Goal: Check status: Check status

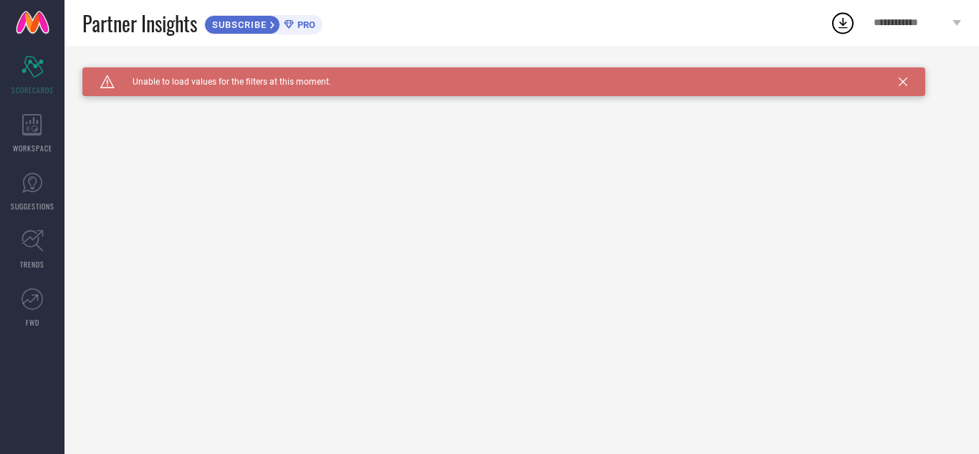
click at [905, 85] on icon at bounding box center [903, 81] width 9 height 9
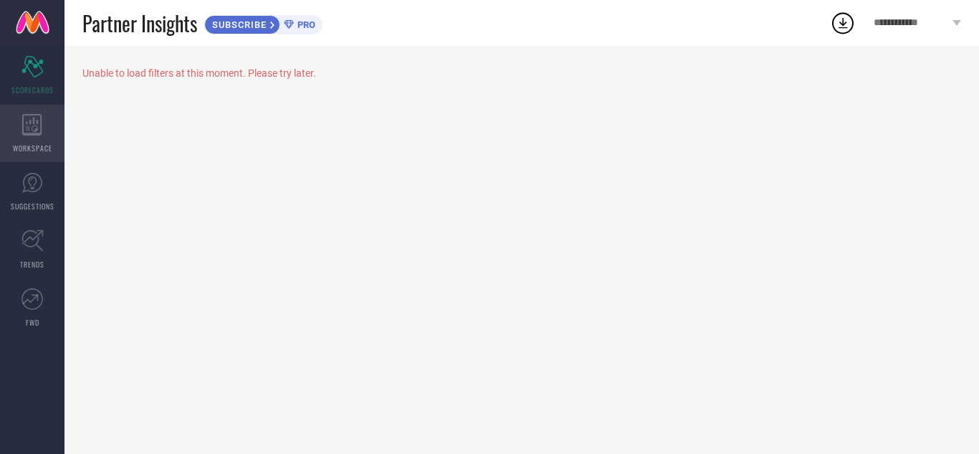
click at [30, 138] on div "WORKSPACE" at bounding box center [32, 133] width 64 height 57
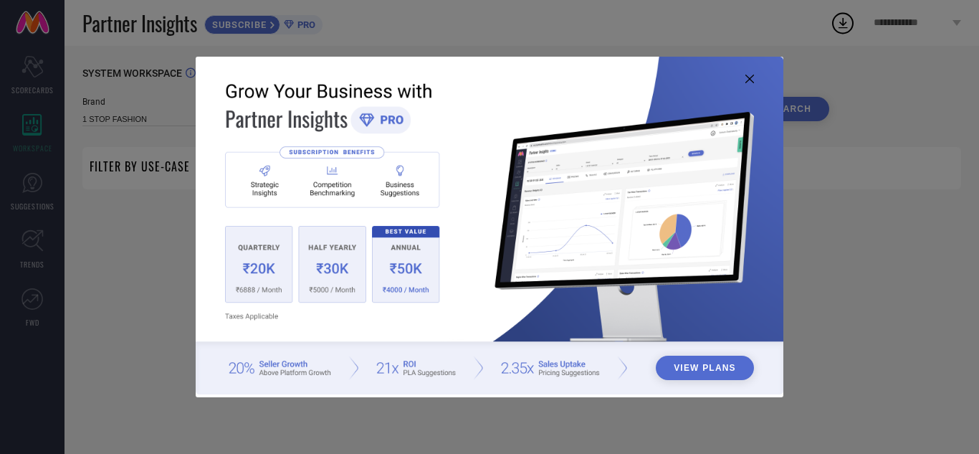
type input "1 STOP FASHION"
type input "All"
click at [856, 195] on div "View Plans" at bounding box center [489, 227] width 979 height 454
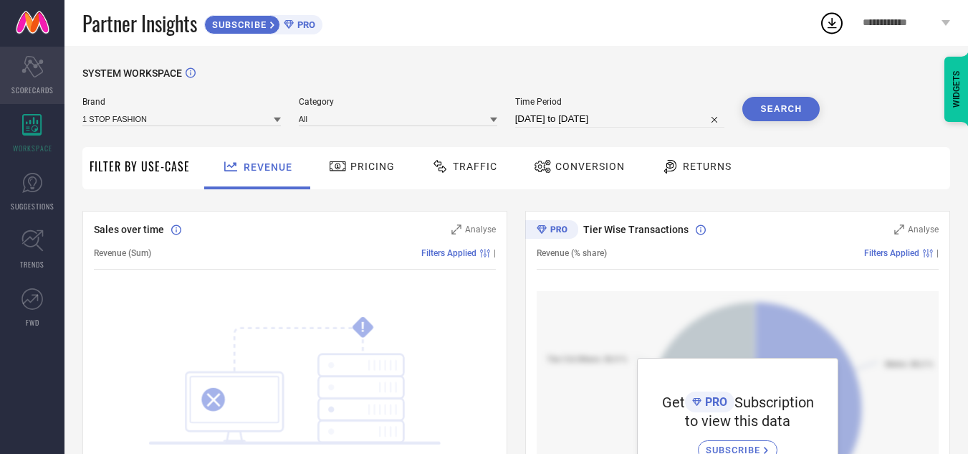
click at [47, 68] on div "Scorecard SCORECARDS" at bounding box center [32, 75] width 64 height 57
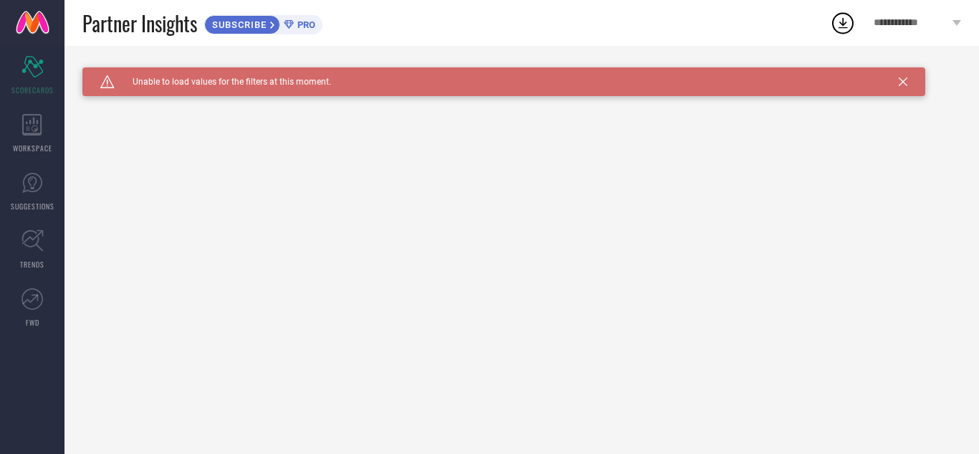
click at [290, 91] on div "Caution Created with Sketch. Unable to load values for the filters at this mome…" at bounding box center [503, 81] width 843 height 29
click at [297, 15] on div "SUBSCRIBE PRO" at bounding box center [263, 24] width 118 height 19
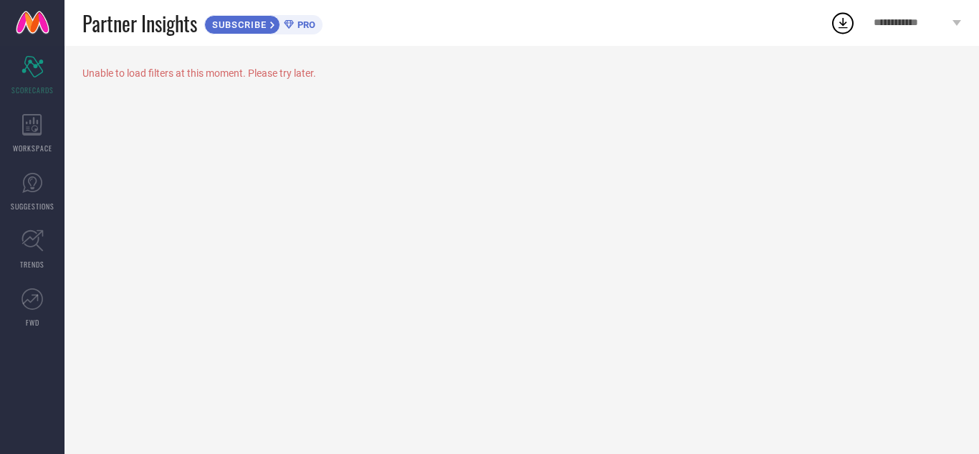
click at [922, 24] on span "**********" at bounding box center [911, 23] width 75 height 12
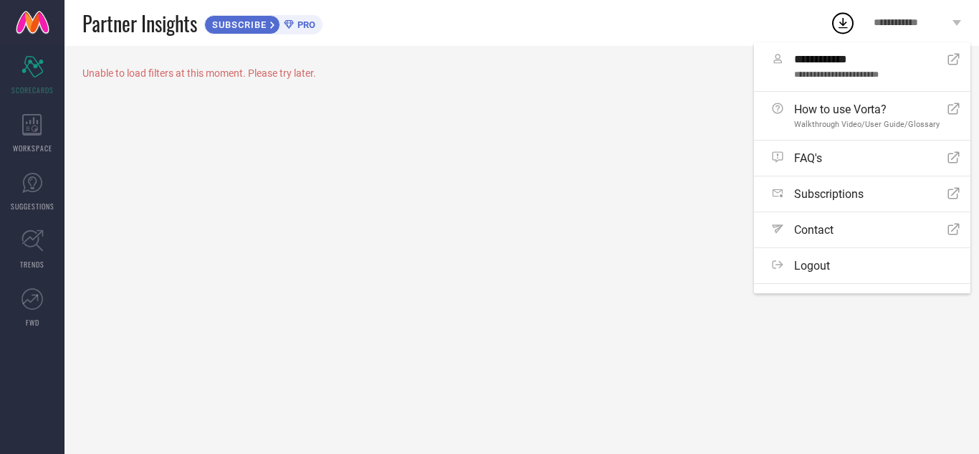
drag, startPoint x: 694, startPoint y: 128, endPoint x: 719, endPoint y: 84, distance: 50.4
click at [694, 129] on div "Unable to load filters at this moment. Please try later." at bounding box center [521, 250] width 914 height 408
